Goal: Information Seeking & Learning: Check status

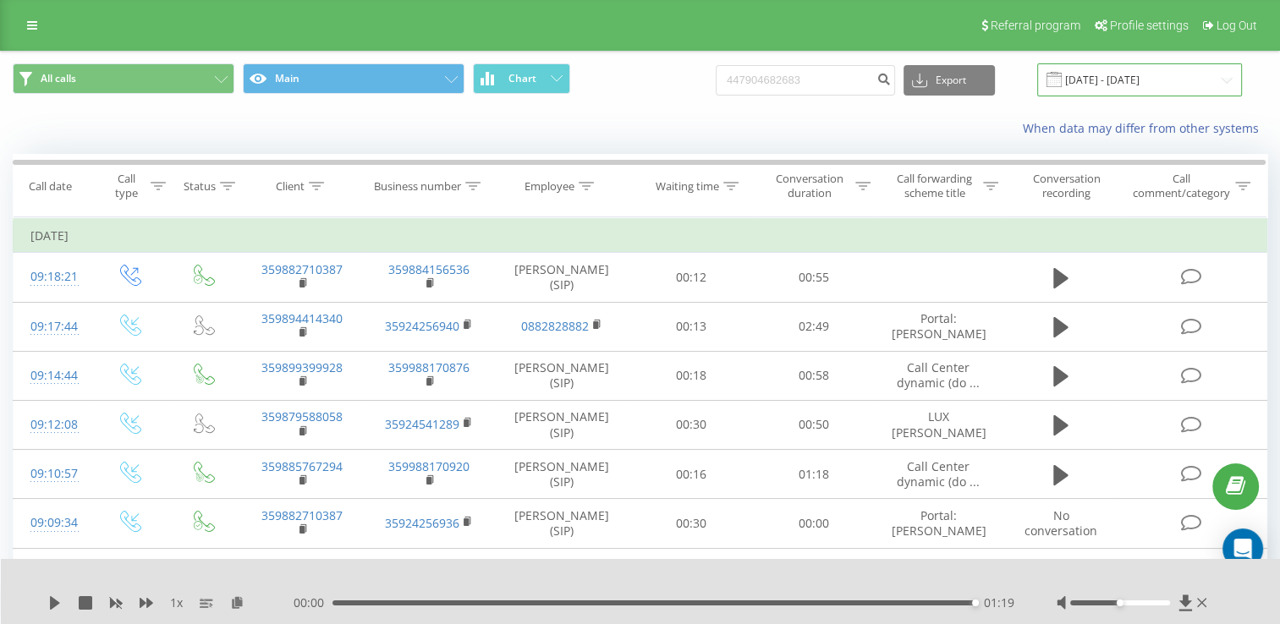
click at [1230, 78] on input "[DATE] - [DATE]" at bounding box center [1139, 79] width 205 height 33
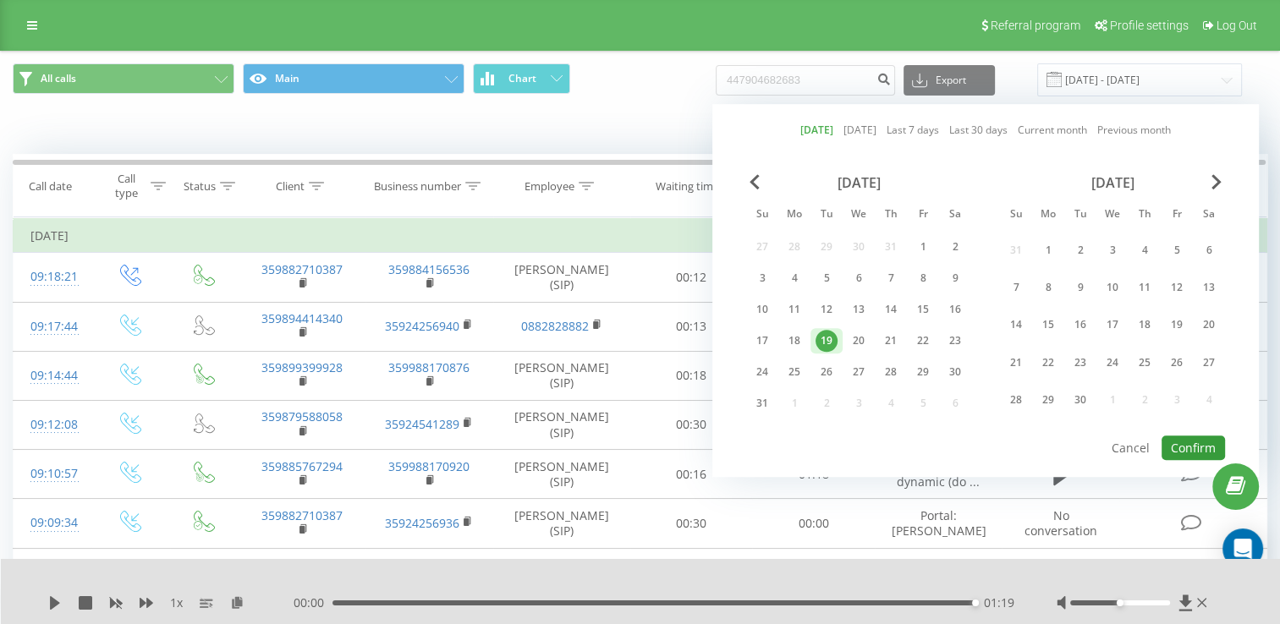
click at [1207, 442] on button "Confirm" at bounding box center [1192, 448] width 63 height 25
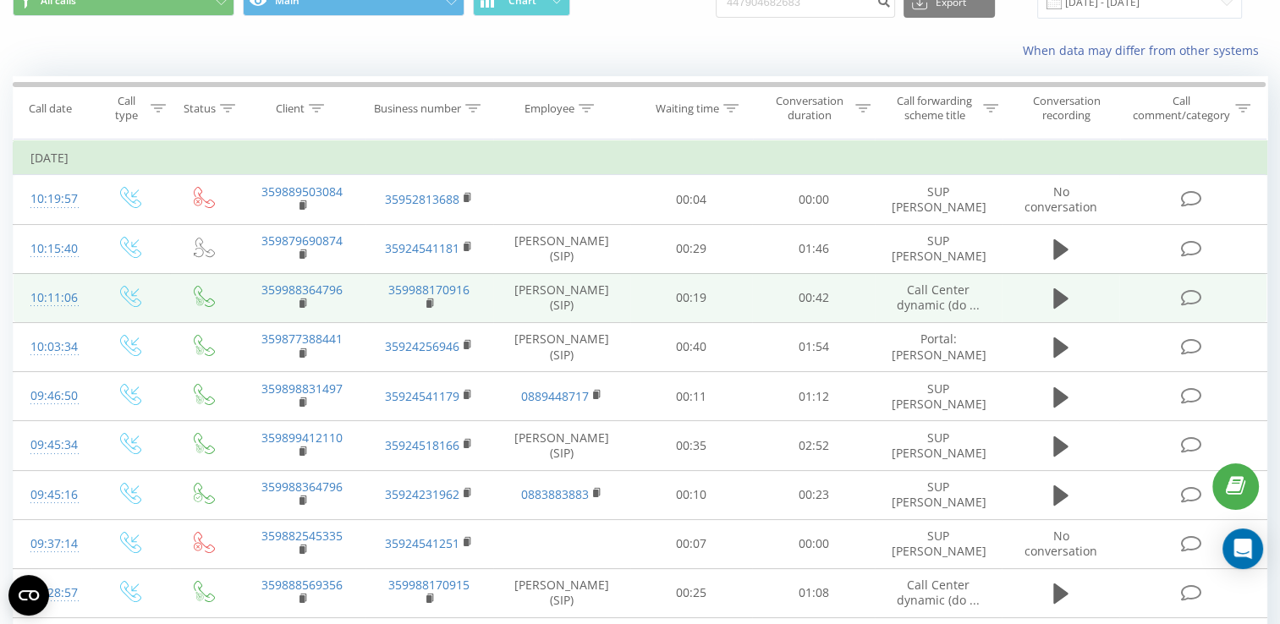
scroll to position [169, 0]
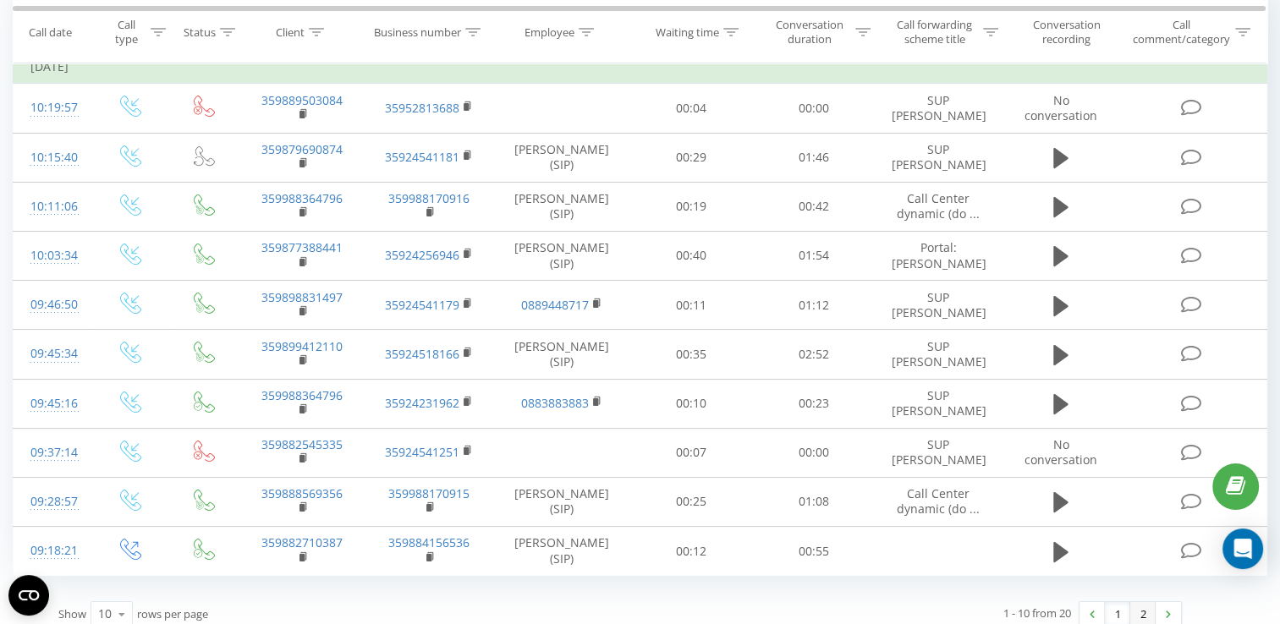
click at [1149, 608] on link "2" at bounding box center [1142, 614] width 25 height 24
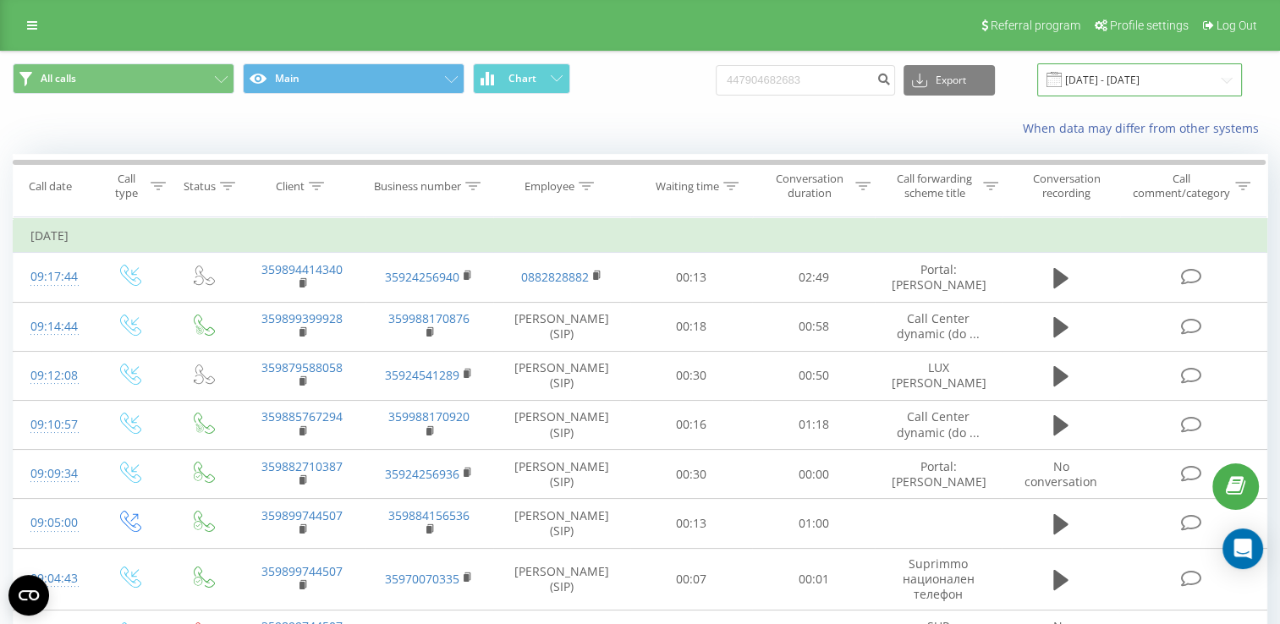
click at [1216, 75] on input "[DATE] - [DATE]" at bounding box center [1139, 79] width 205 height 33
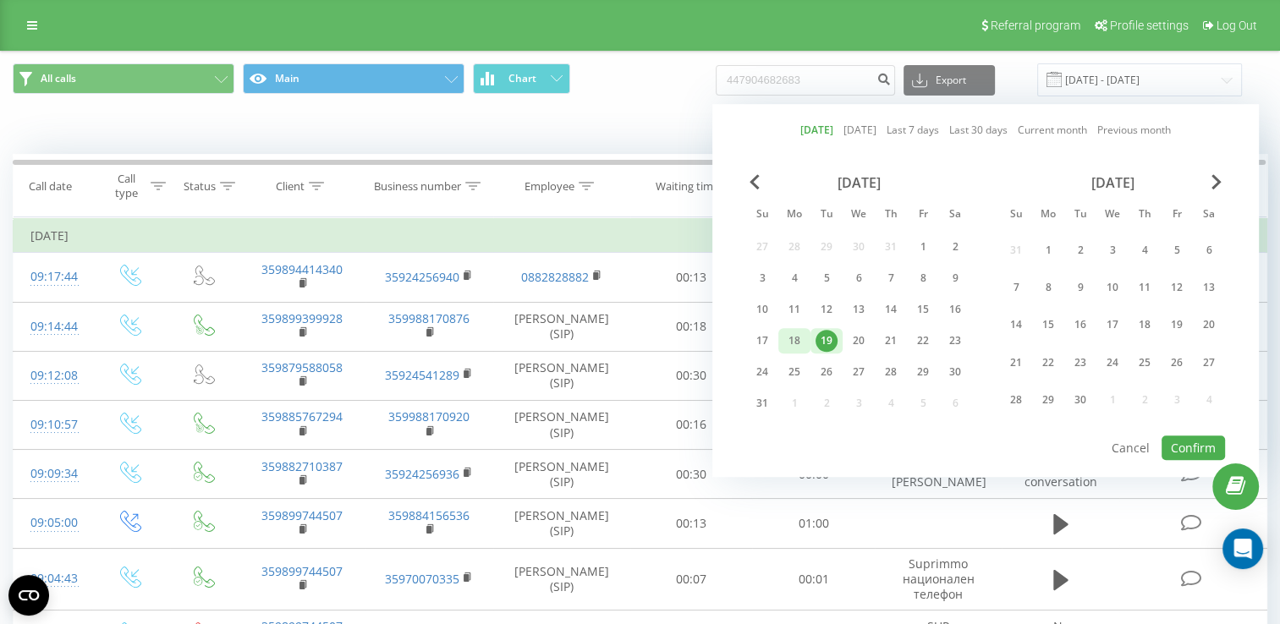
click at [795, 332] on div "18" at bounding box center [794, 341] width 22 height 22
click at [1184, 446] on button "Confirm" at bounding box center [1192, 448] width 63 height 25
type input "[DATE] - [DATE]"
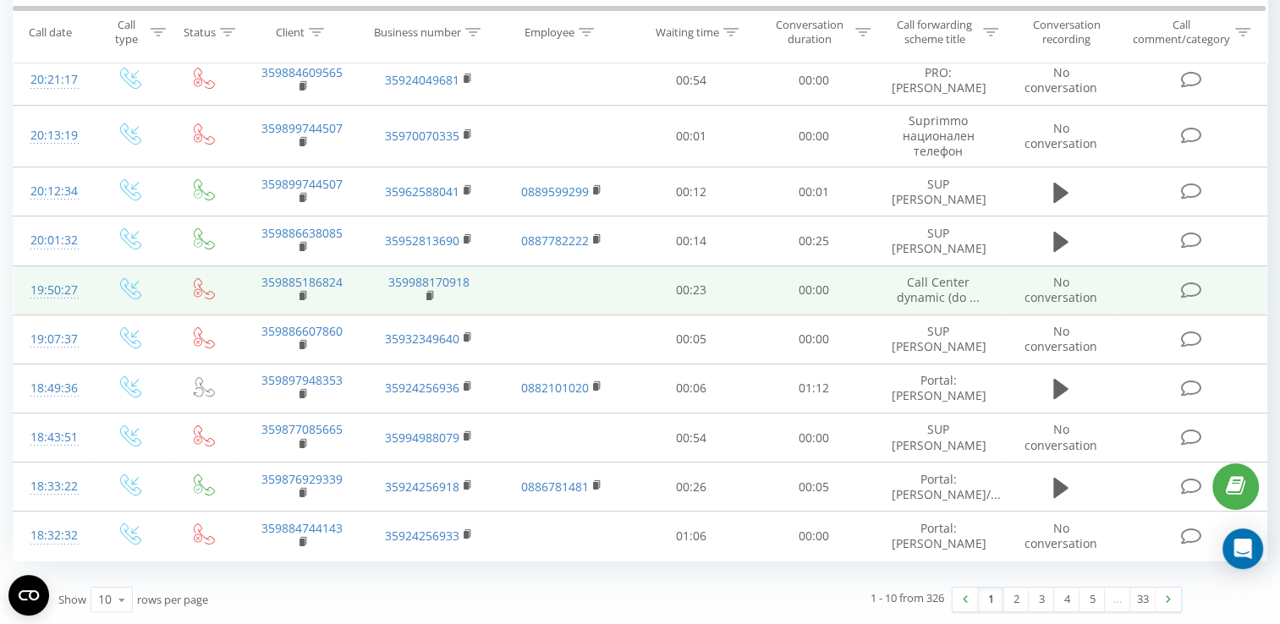
scroll to position [207, 0]
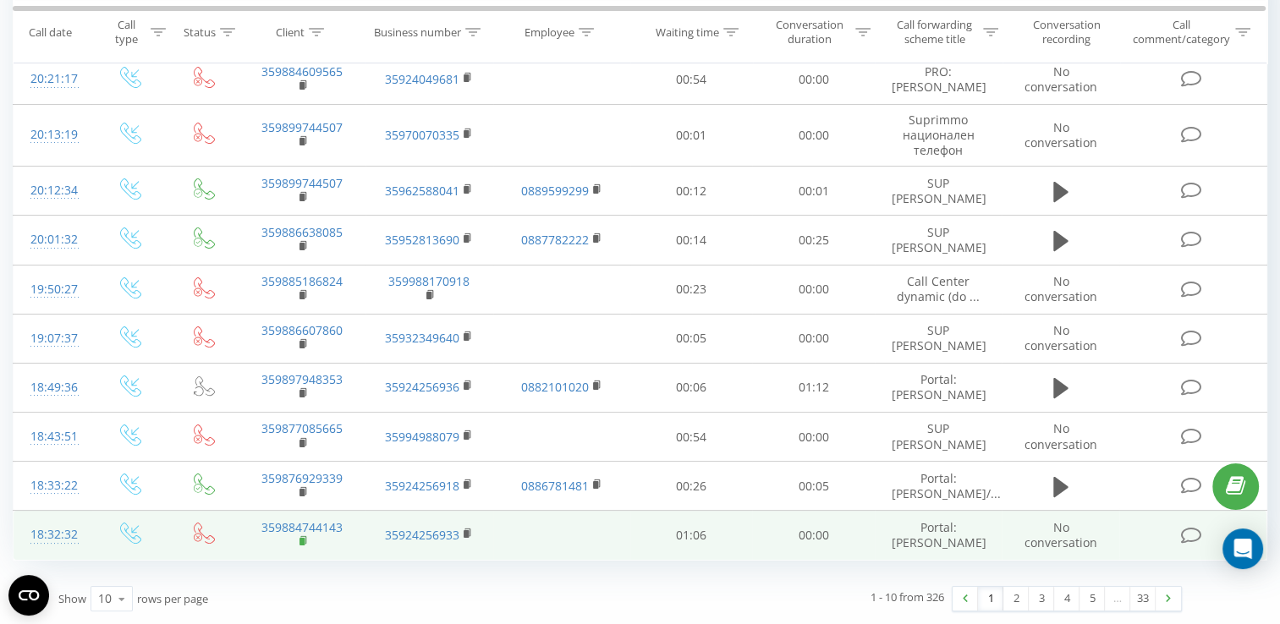
click at [301, 543] on rect at bounding box center [301, 542] width 5 height 8
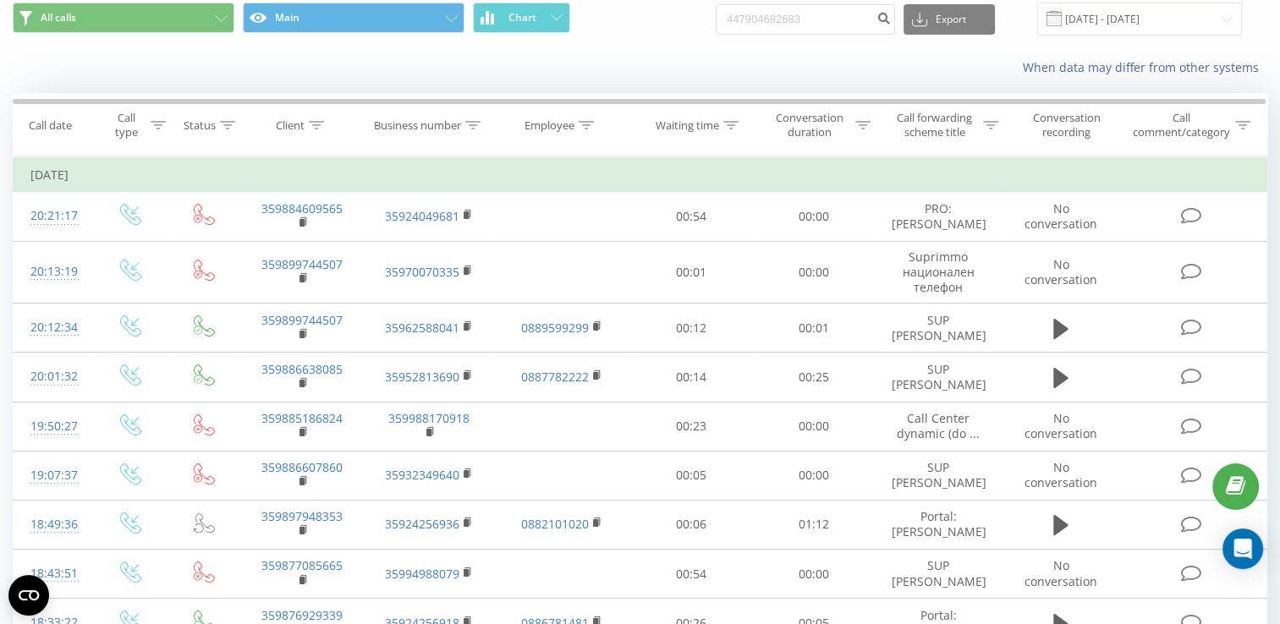
scroll to position [85, 0]
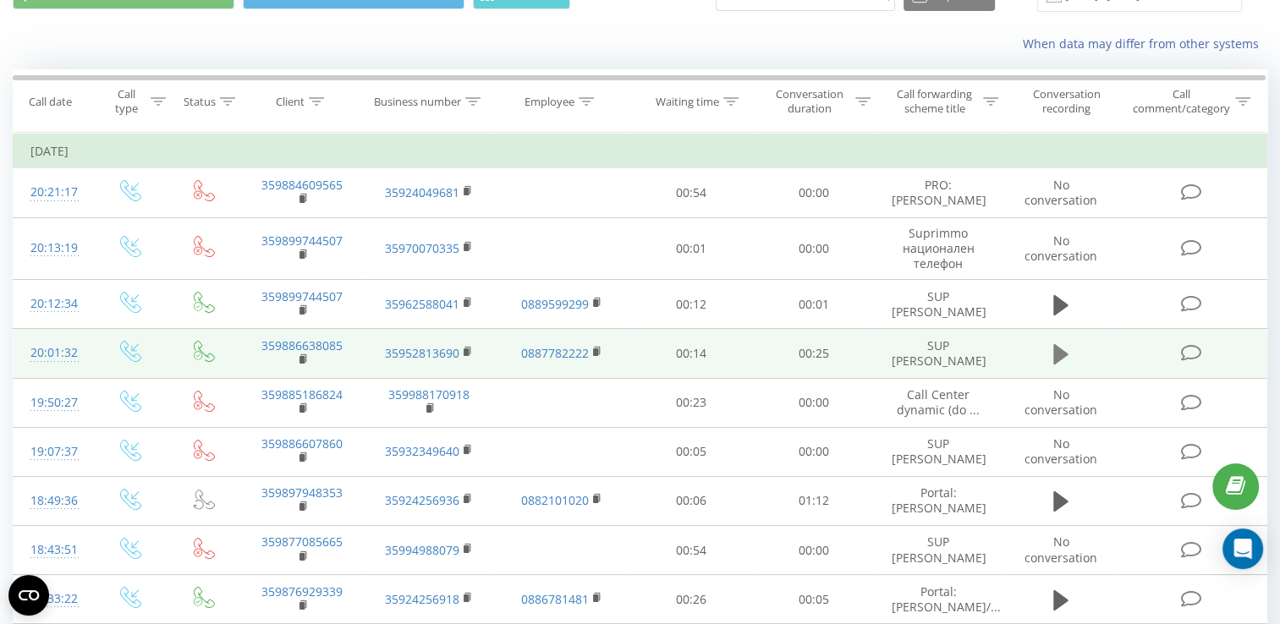
click at [1059, 354] on icon at bounding box center [1060, 354] width 15 height 20
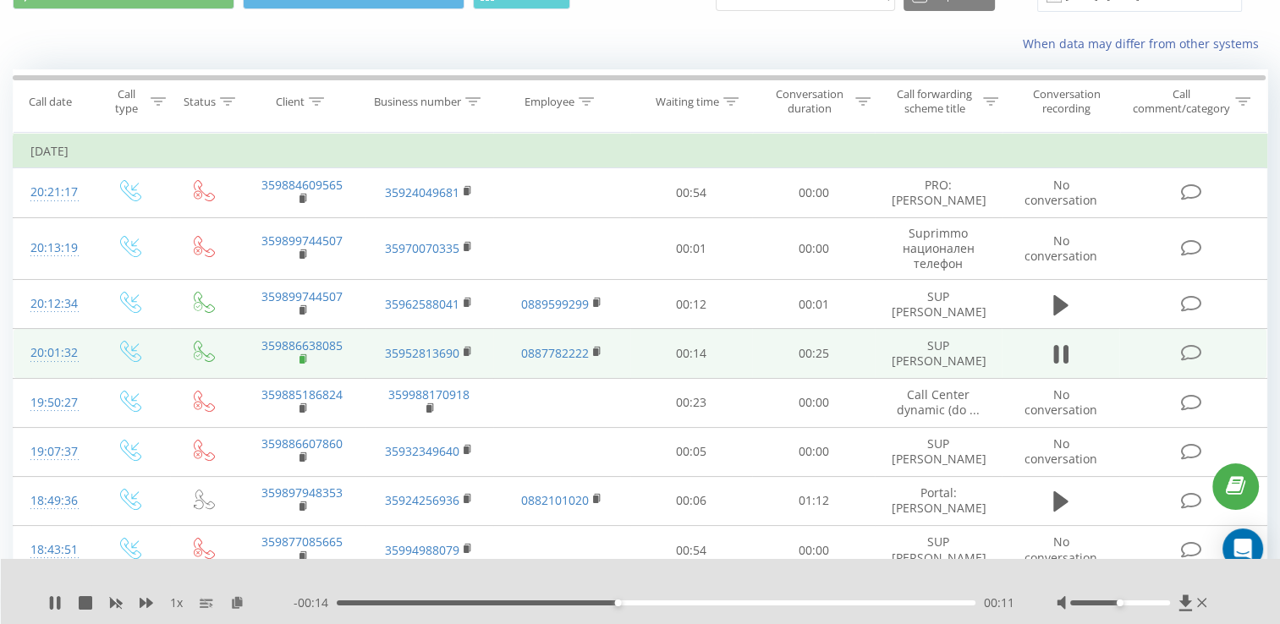
click at [301, 354] on icon at bounding box center [303, 360] width 9 height 12
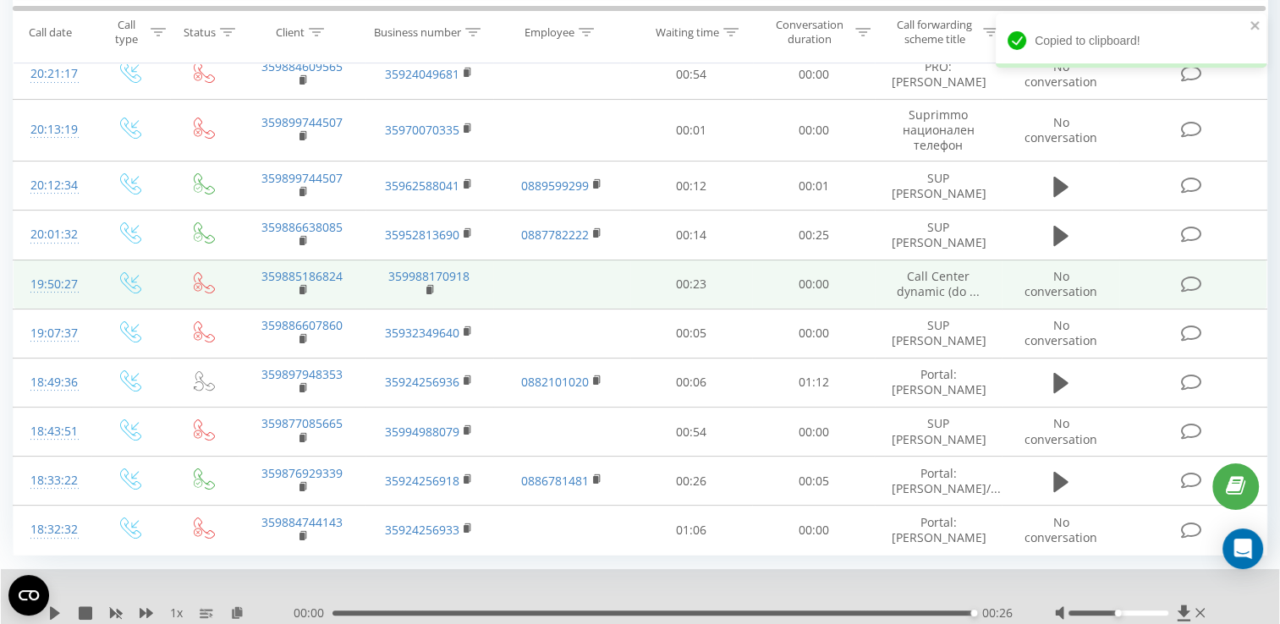
scroll to position [207, 0]
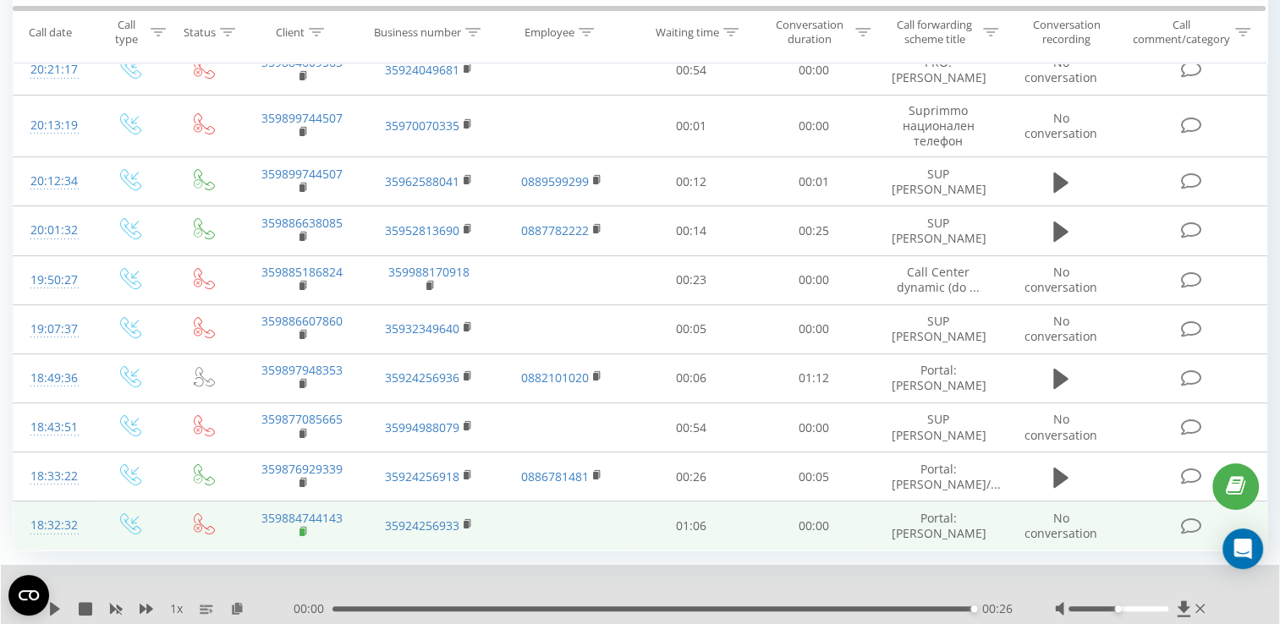
click at [301, 536] on rect at bounding box center [301, 533] width 5 height 8
click at [299, 538] on icon at bounding box center [303, 532] width 9 height 12
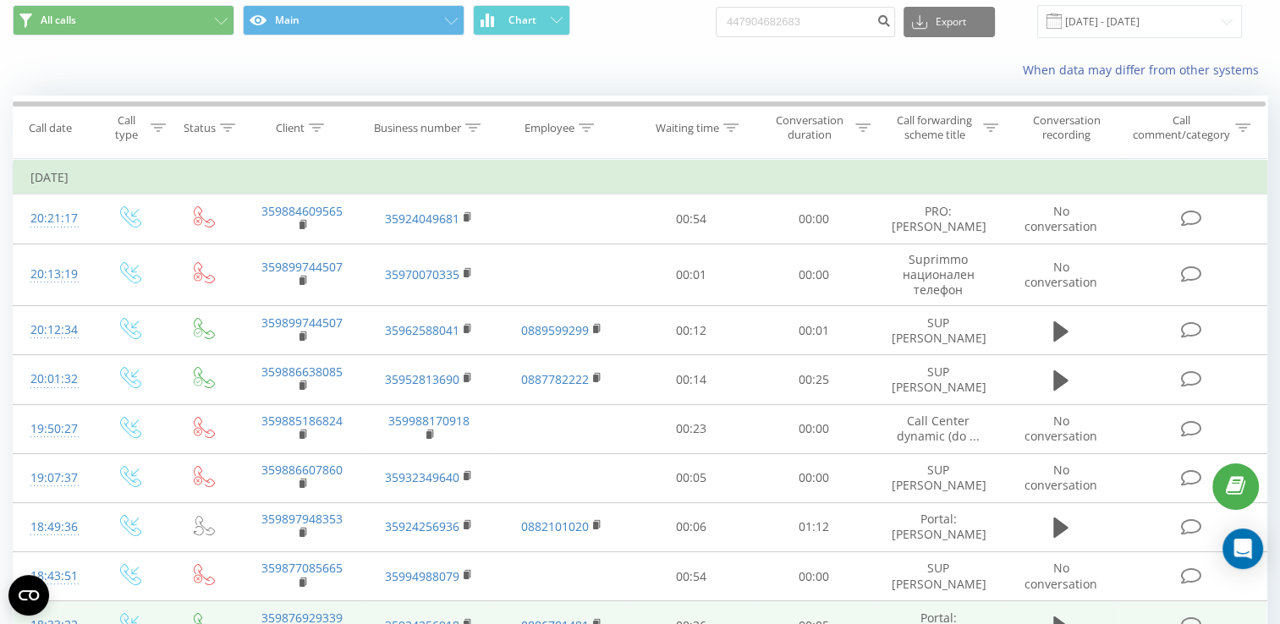
scroll to position [0, 0]
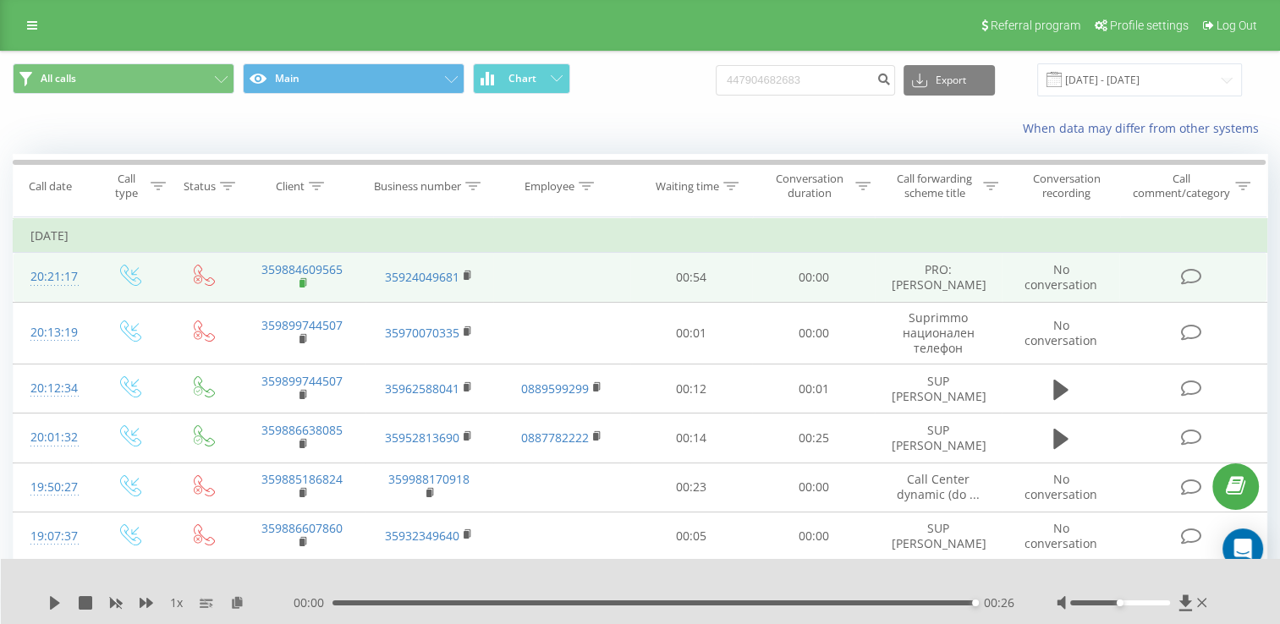
click at [300, 284] on rect at bounding box center [301, 284] width 5 height 8
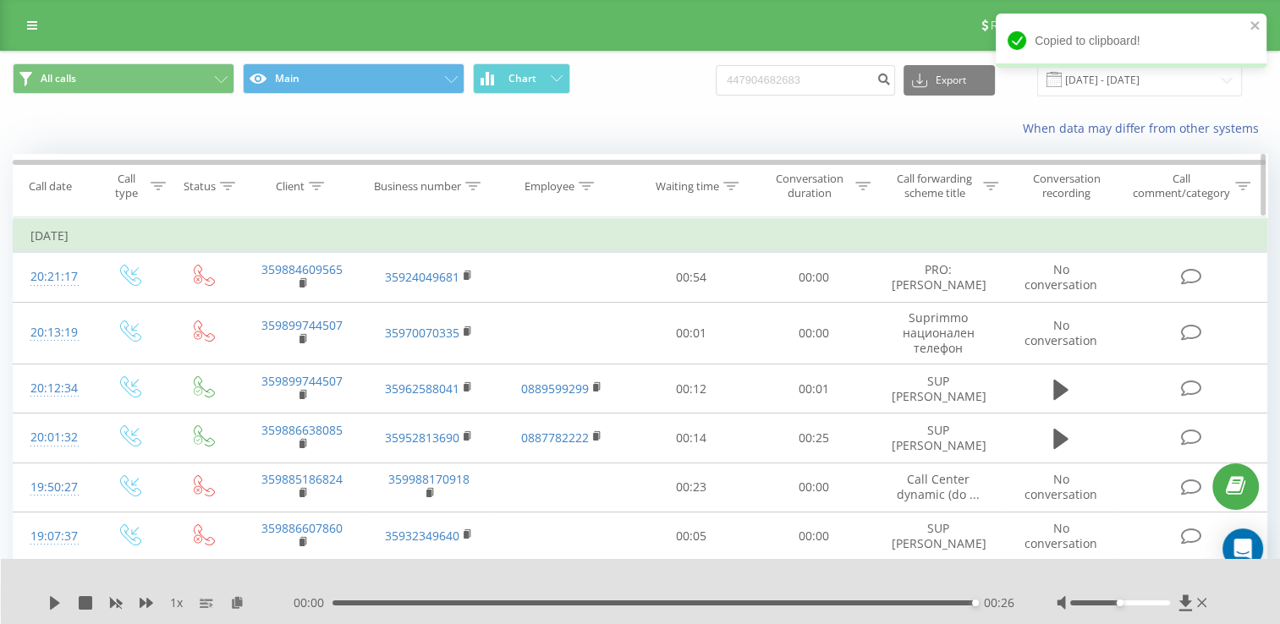
click at [315, 189] on div at bounding box center [316, 186] width 15 height 14
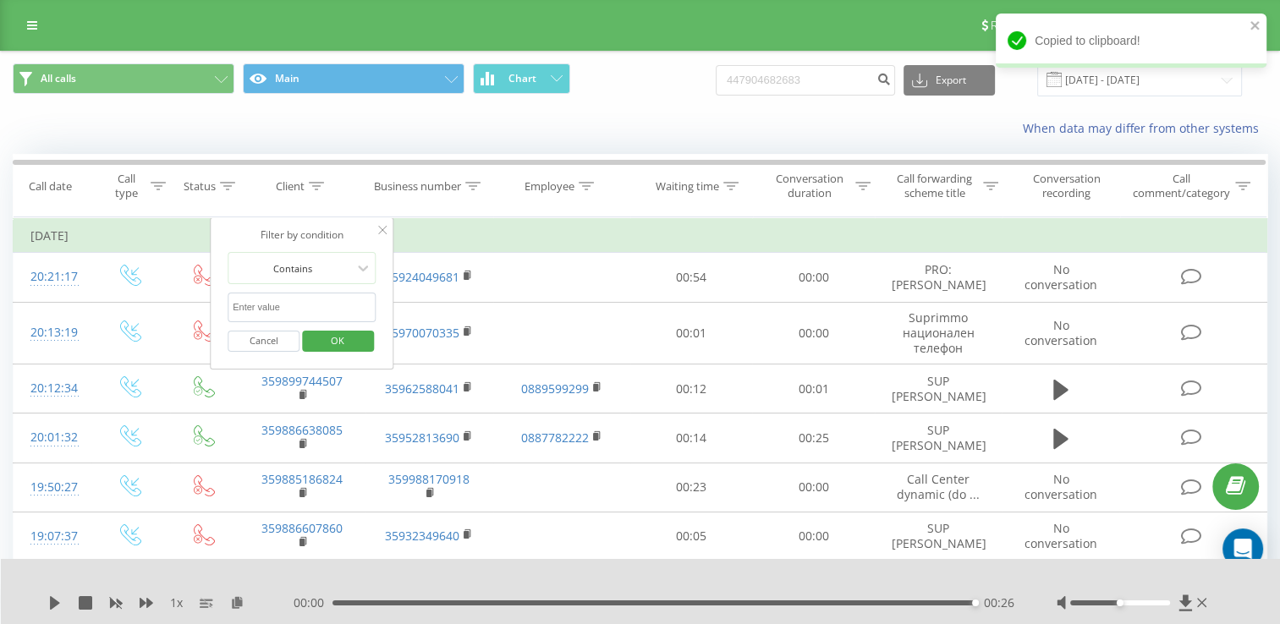
paste input "359884609565"
type input "359884609565"
click at [334, 343] on span "OK" at bounding box center [337, 340] width 47 height 26
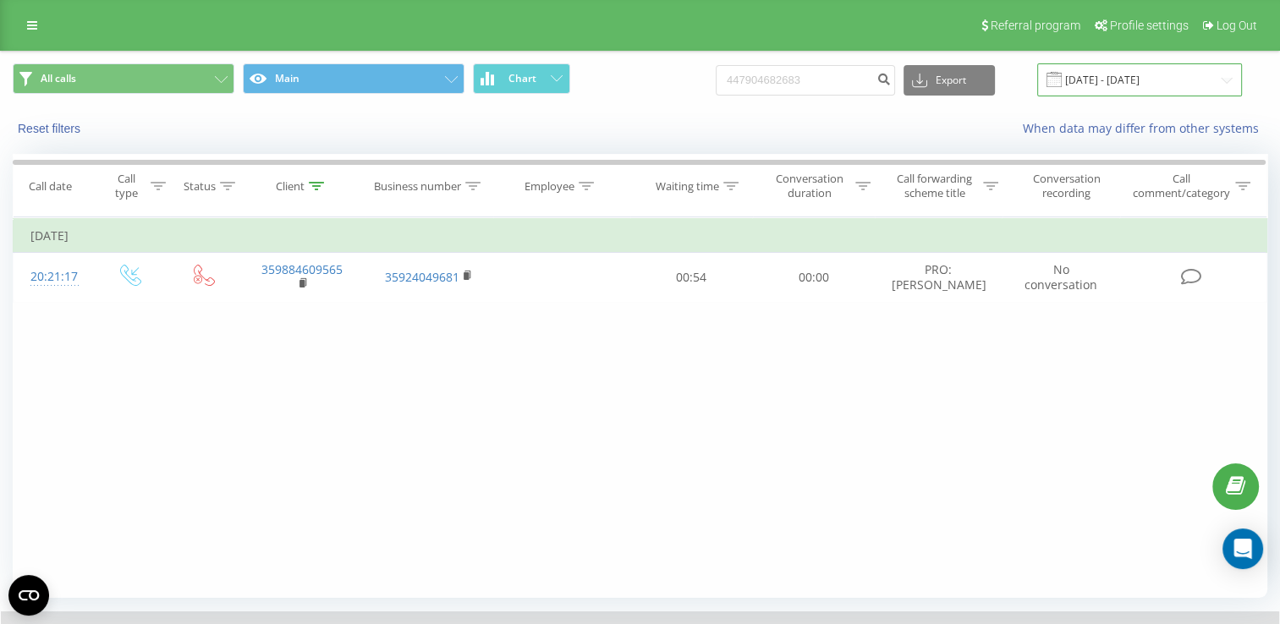
click at [1228, 80] on input "[DATE] - [DATE]" at bounding box center [1139, 79] width 205 height 33
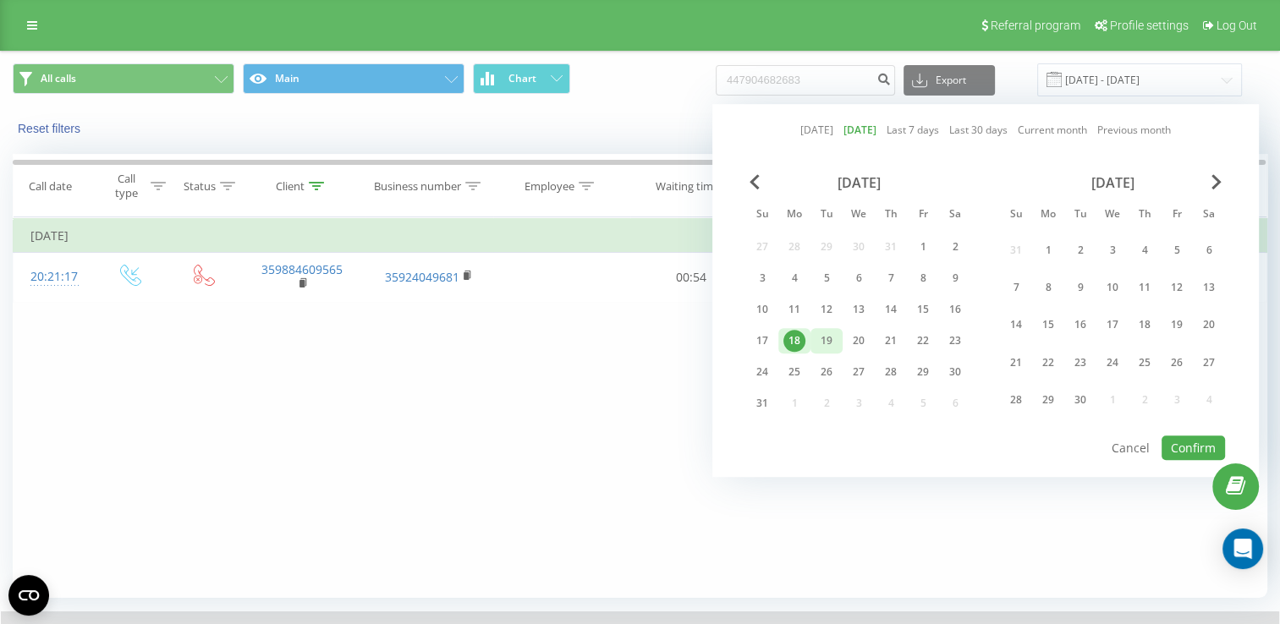
click at [822, 330] on div "19" at bounding box center [826, 341] width 22 height 22
click at [312, 190] on div at bounding box center [316, 186] width 15 height 14
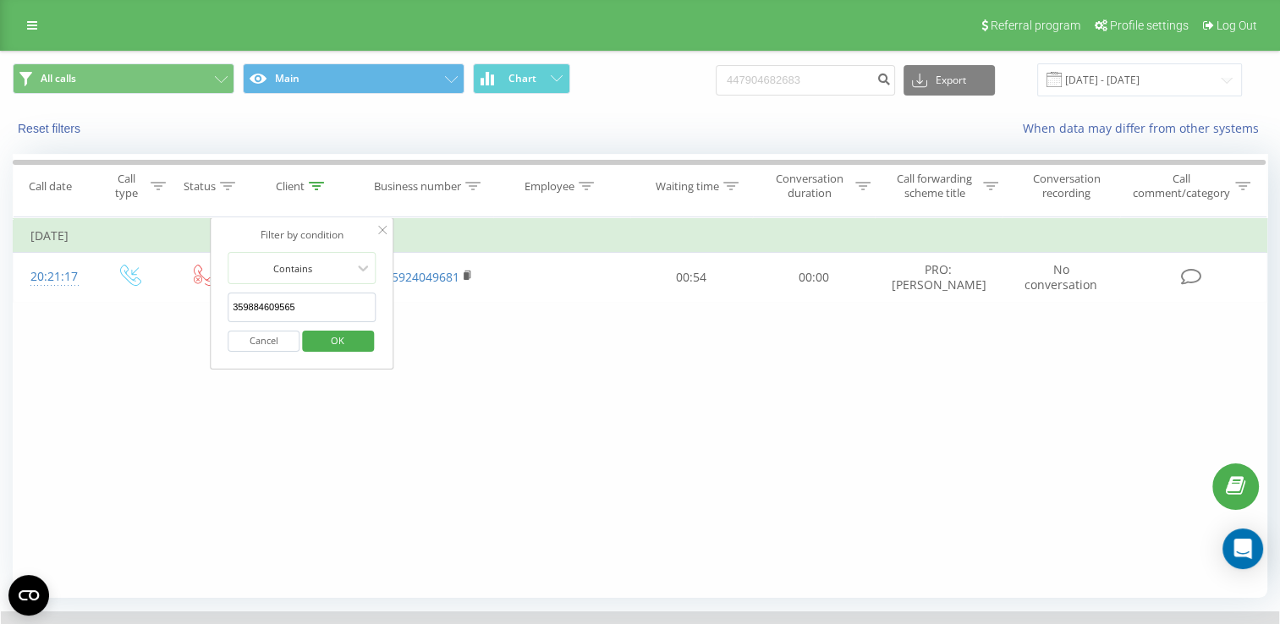
drag, startPoint x: 326, startPoint y: 300, endPoint x: 227, endPoint y: 310, distance: 99.4
click at [227, 310] on div "Filter by condition Contains 359884609565 Cancel OK" at bounding box center [302, 293] width 184 height 152
click at [349, 333] on span "OK" at bounding box center [337, 340] width 47 height 26
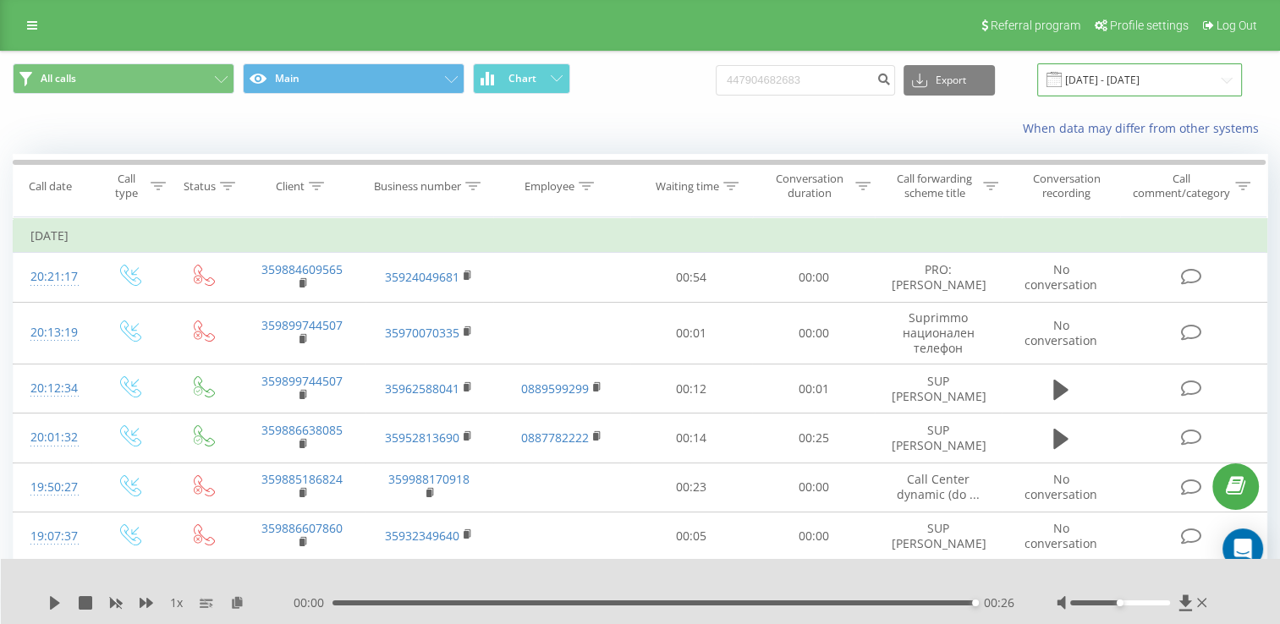
click at [1222, 73] on input "[DATE] - [DATE]" at bounding box center [1139, 79] width 205 height 33
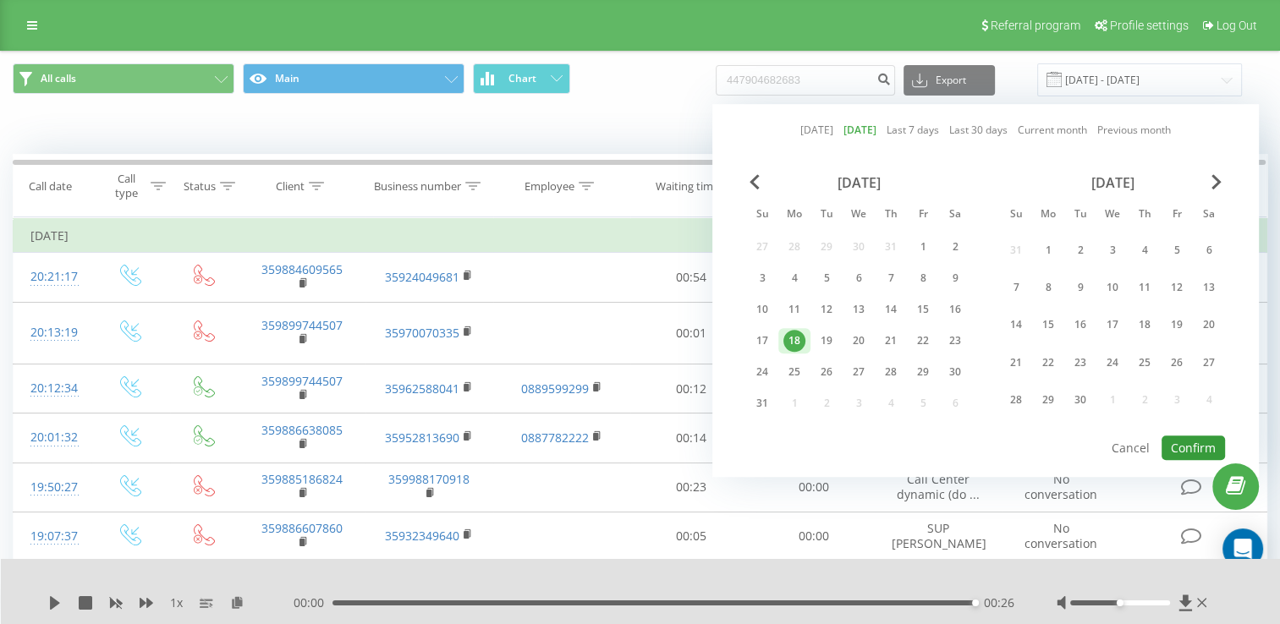
click at [1193, 441] on button "Confirm" at bounding box center [1192, 448] width 63 height 25
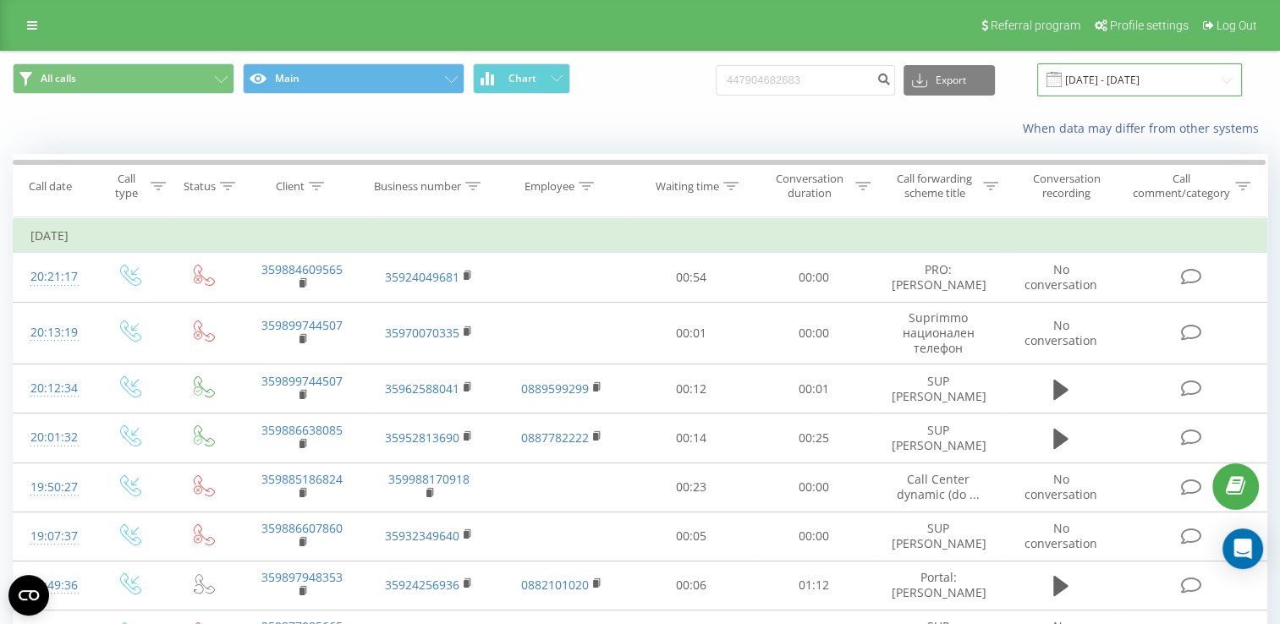
click at [1226, 76] on input "[DATE] - [DATE]" at bounding box center [1139, 79] width 205 height 33
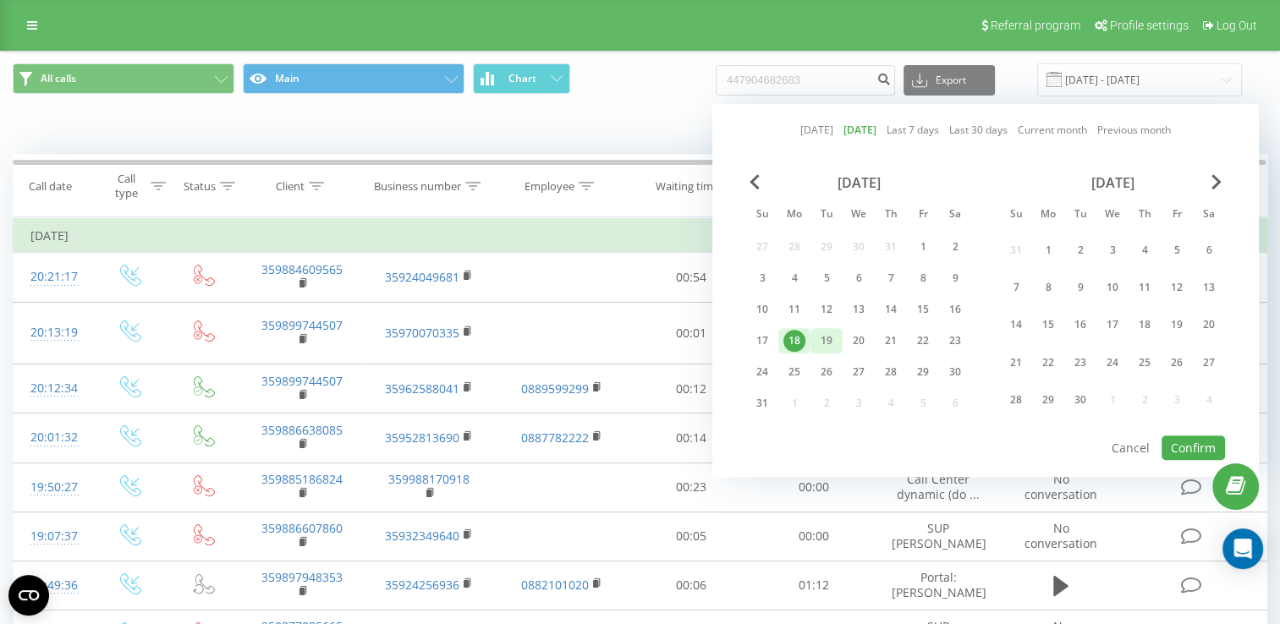
click at [830, 340] on div "19" at bounding box center [826, 341] width 22 height 22
click at [1191, 446] on button "Confirm" at bounding box center [1192, 448] width 63 height 25
type input "[DATE] - [DATE]"
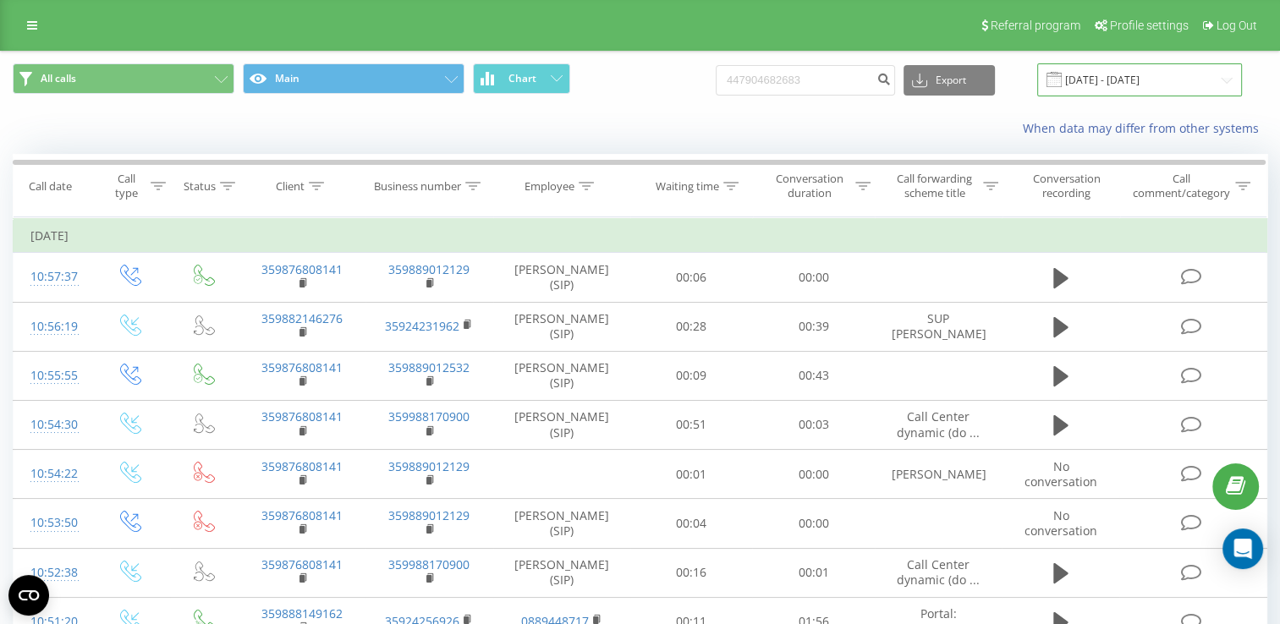
click at [1228, 80] on input "[DATE] - [DATE]" at bounding box center [1139, 79] width 205 height 33
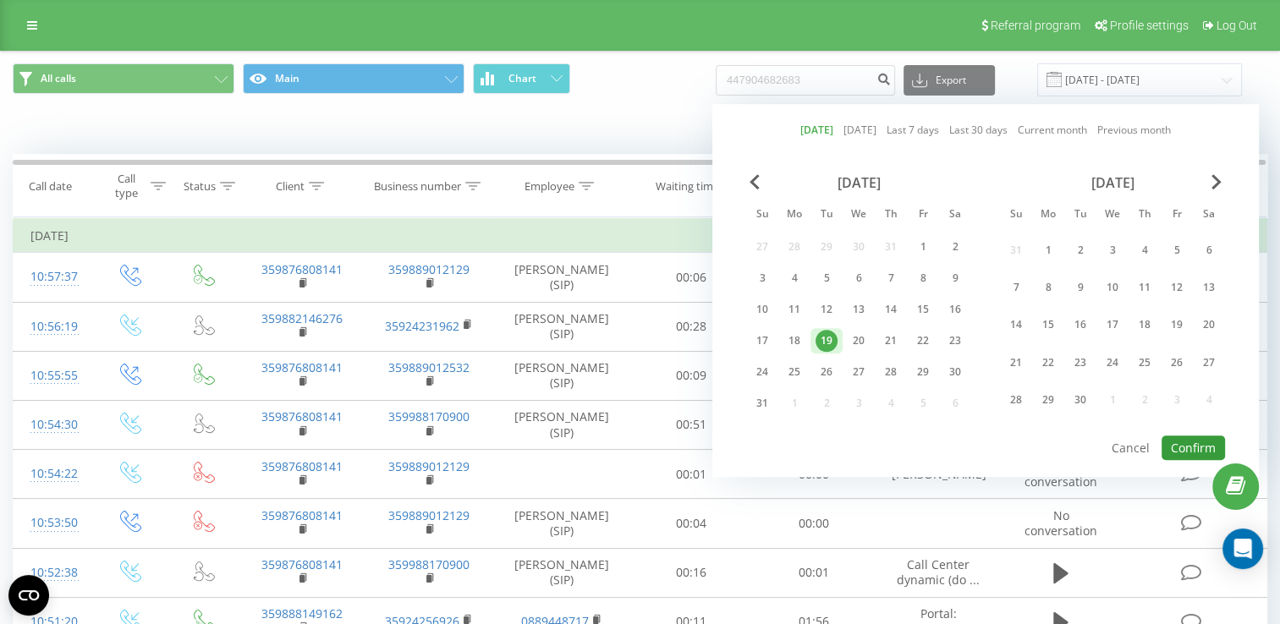
click at [1194, 440] on button "Confirm" at bounding box center [1192, 448] width 63 height 25
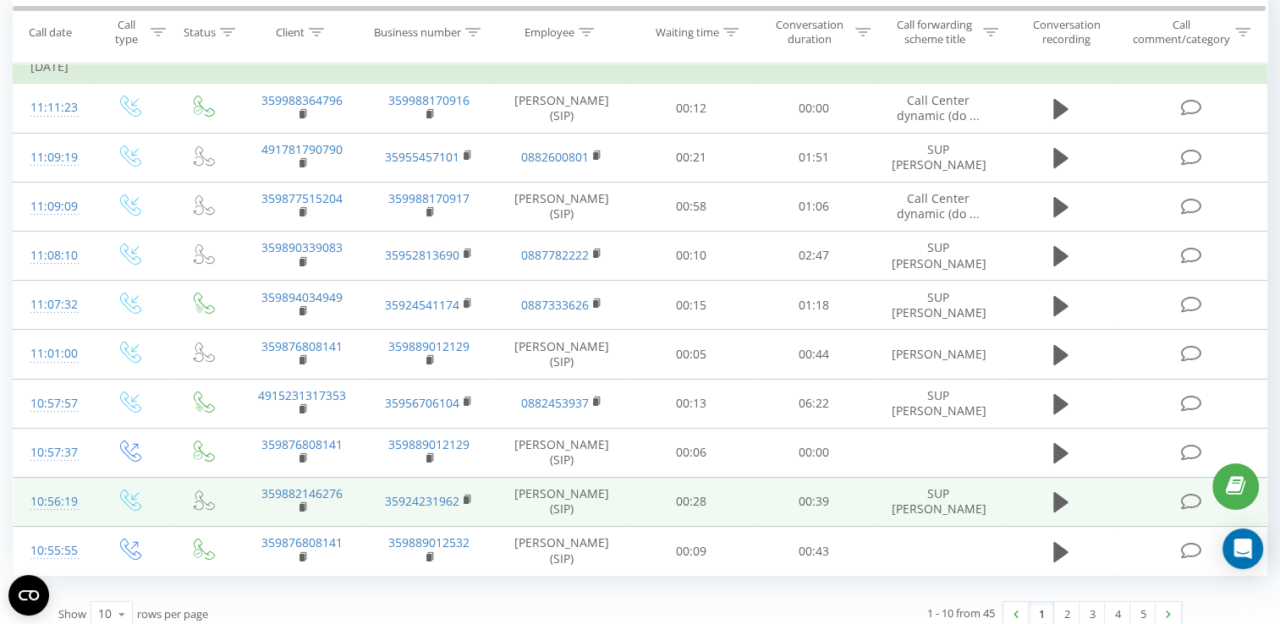
scroll to position [181, 0]
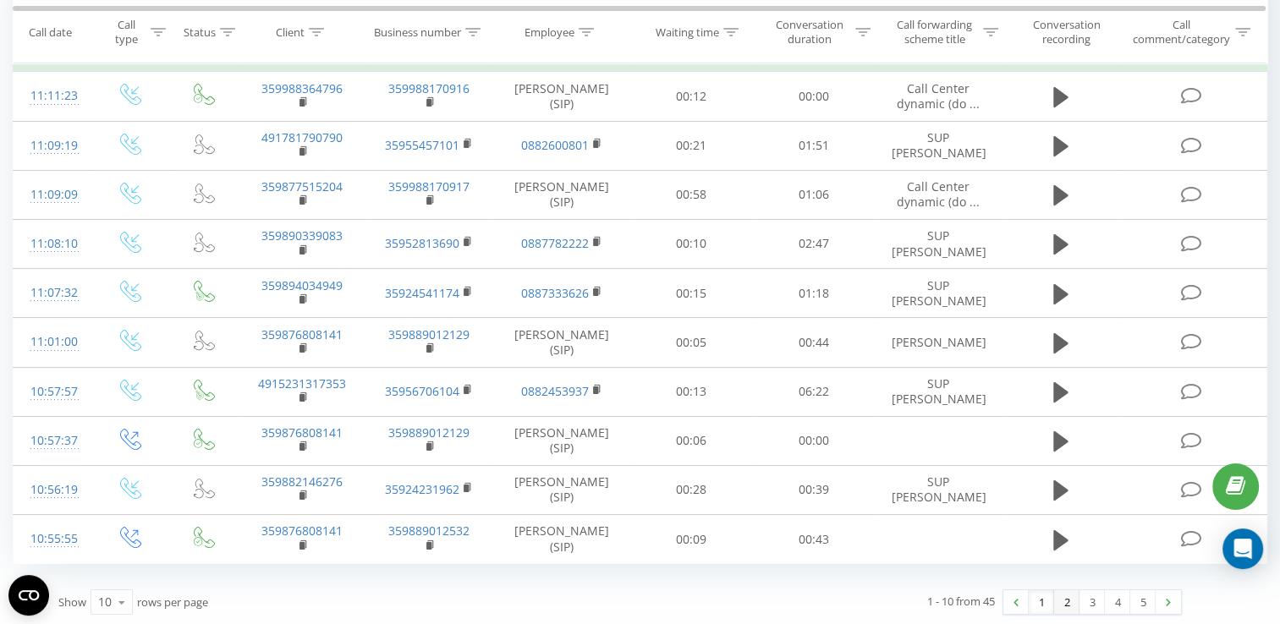
click at [1060, 600] on link "2" at bounding box center [1066, 602] width 25 height 24
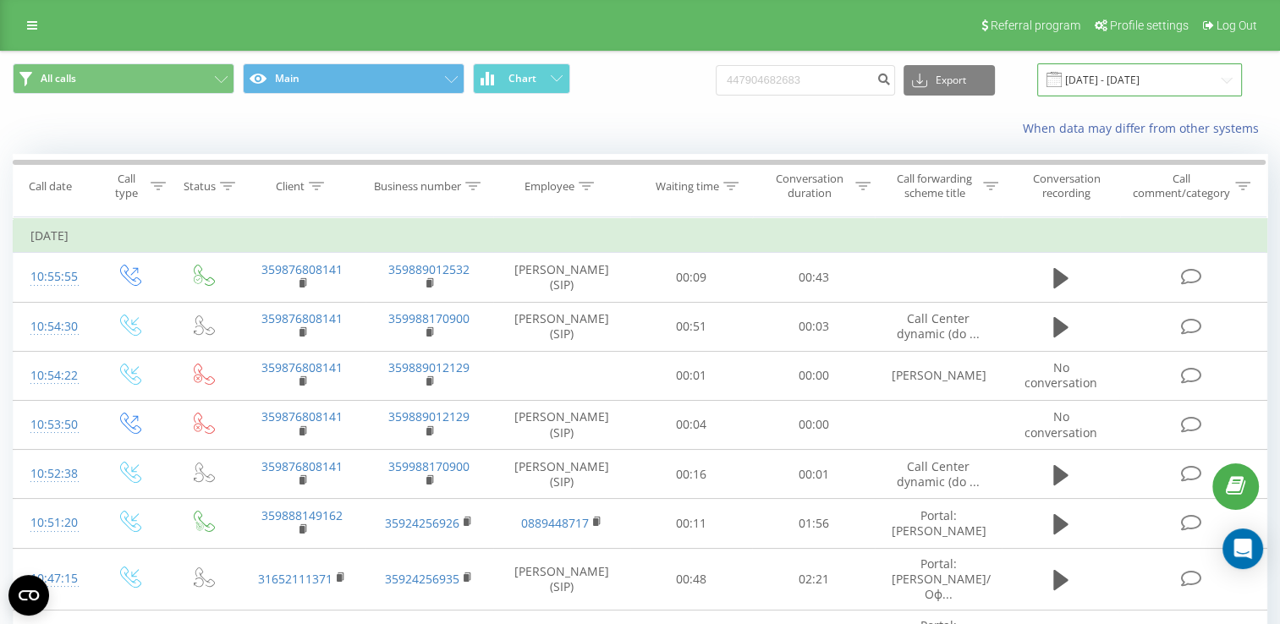
click at [1210, 83] on input "[DATE] - [DATE]" at bounding box center [1139, 79] width 205 height 33
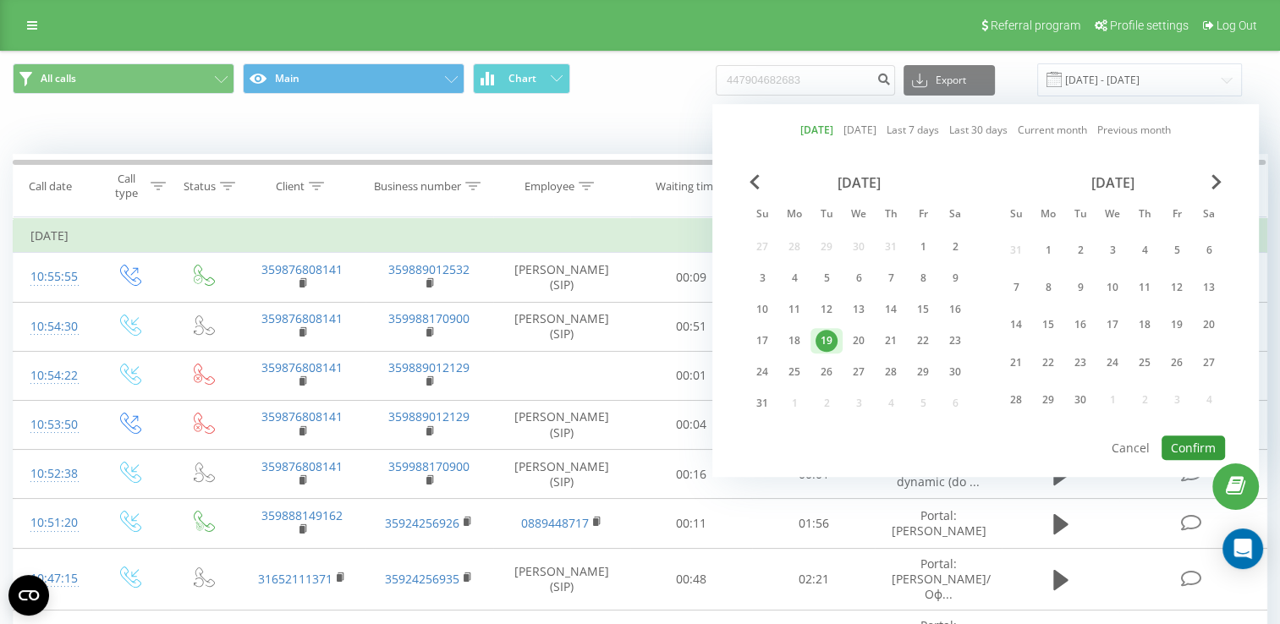
click at [1207, 447] on button "Confirm" at bounding box center [1192, 448] width 63 height 25
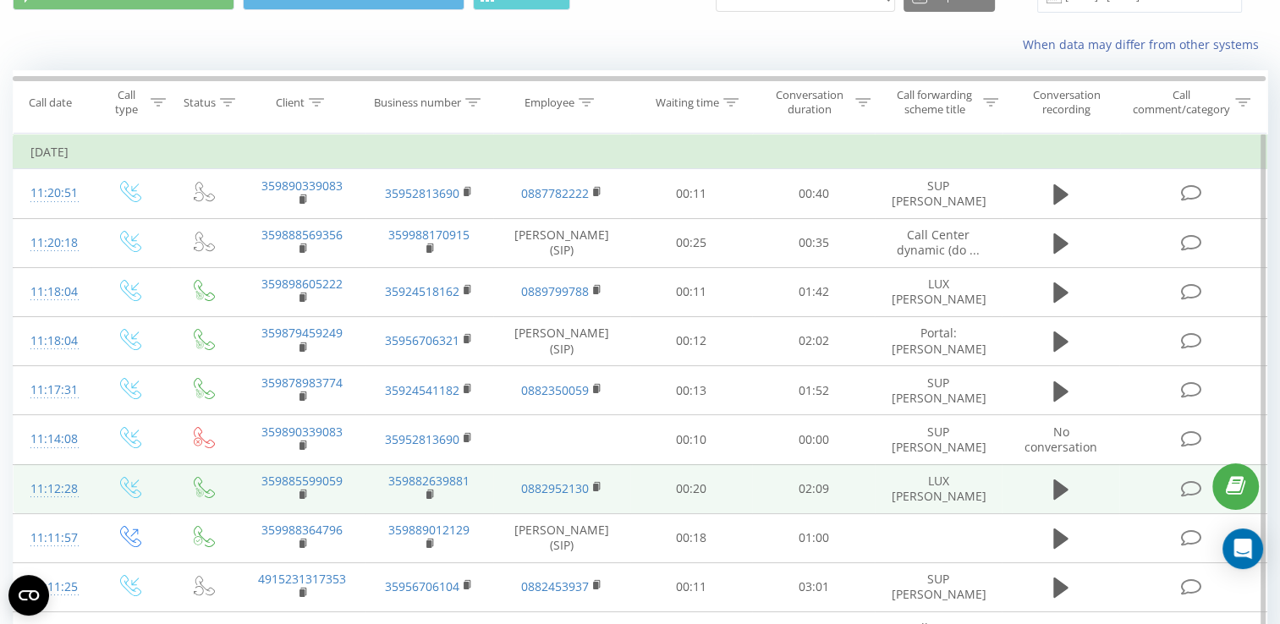
scroll to position [85, 0]
